Goal: Error: Check status

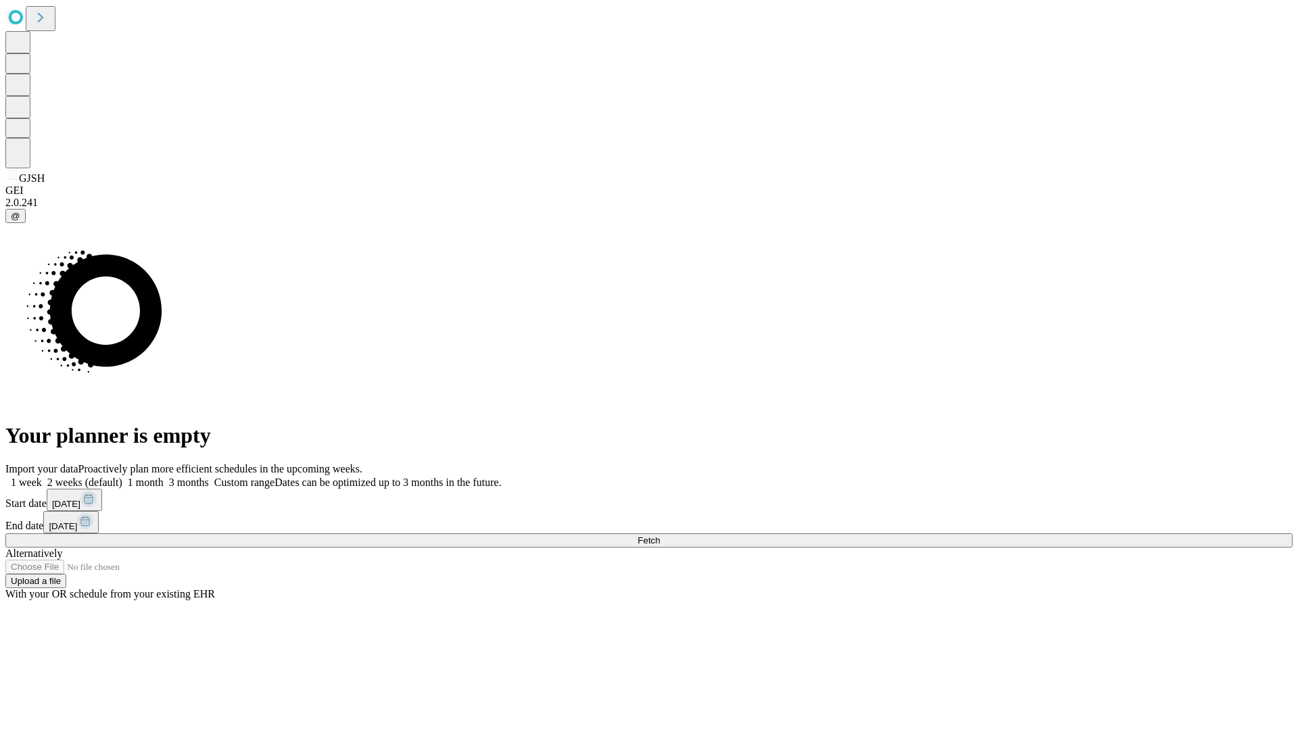
click at [660, 536] on span "Fetch" at bounding box center [649, 541] width 22 height 10
